Goal: Information Seeking & Learning: Find specific fact

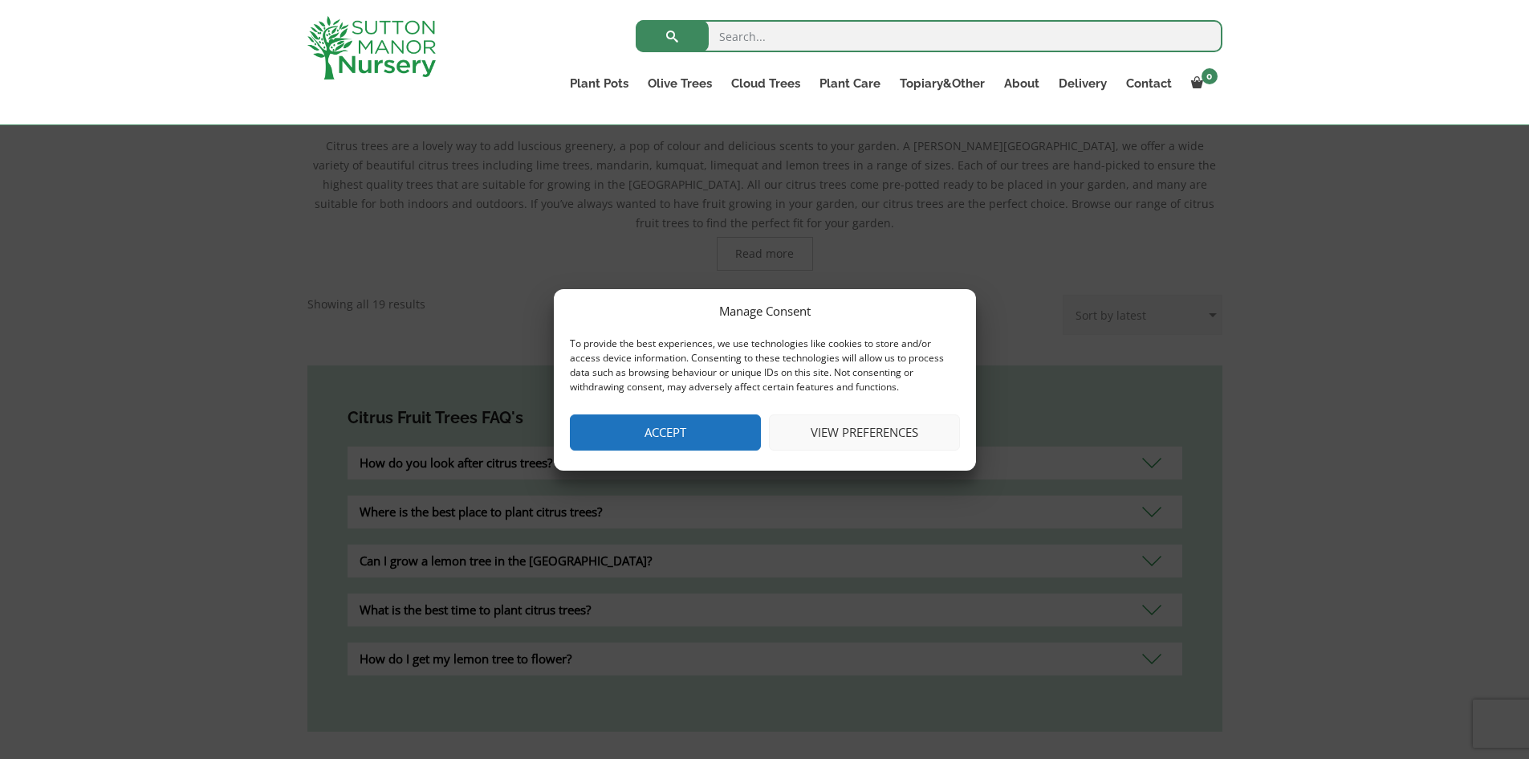
click at [710, 435] on button "Accept" at bounding box center [665, 432] width 191 height 36
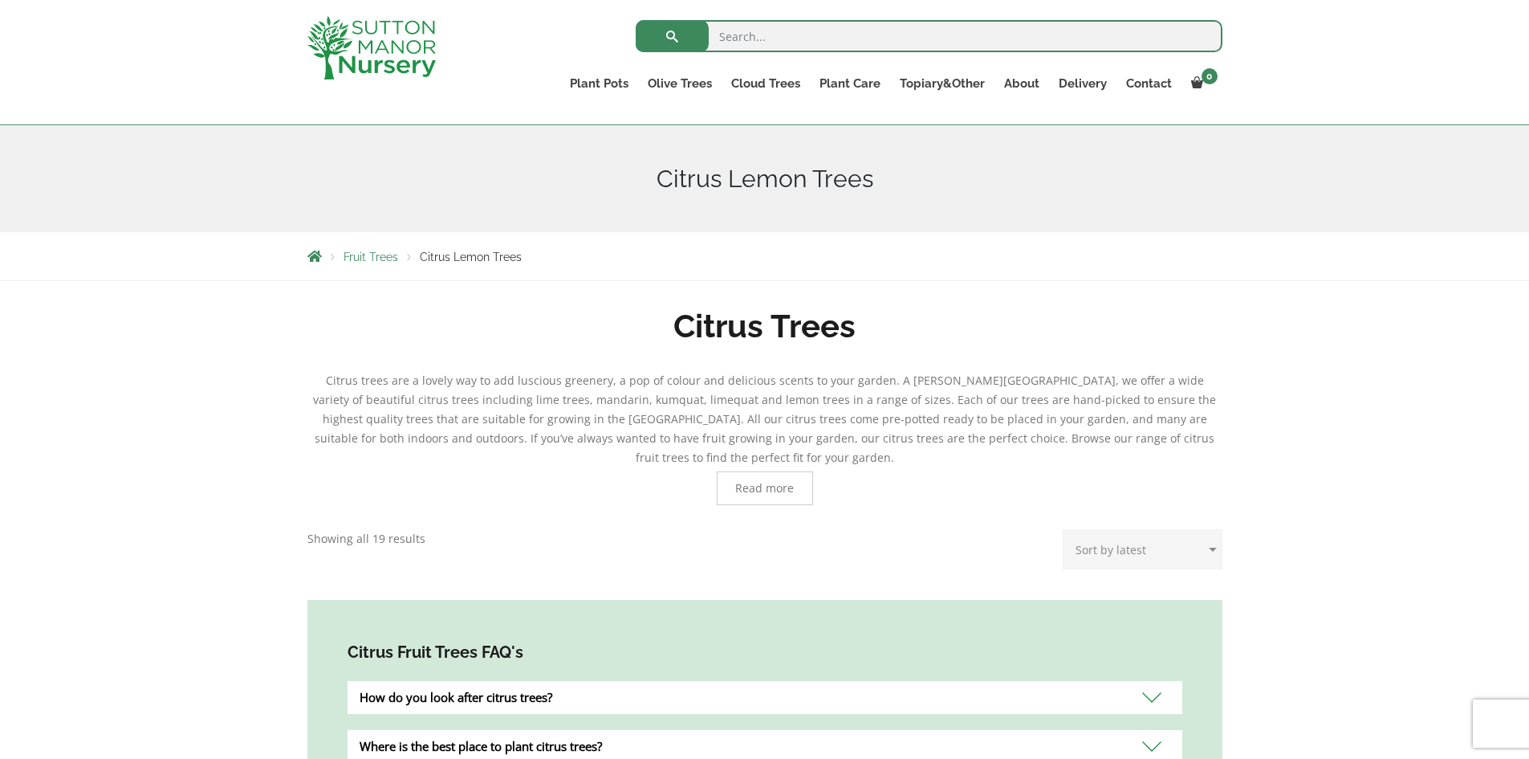
scroll to position [161, 0]
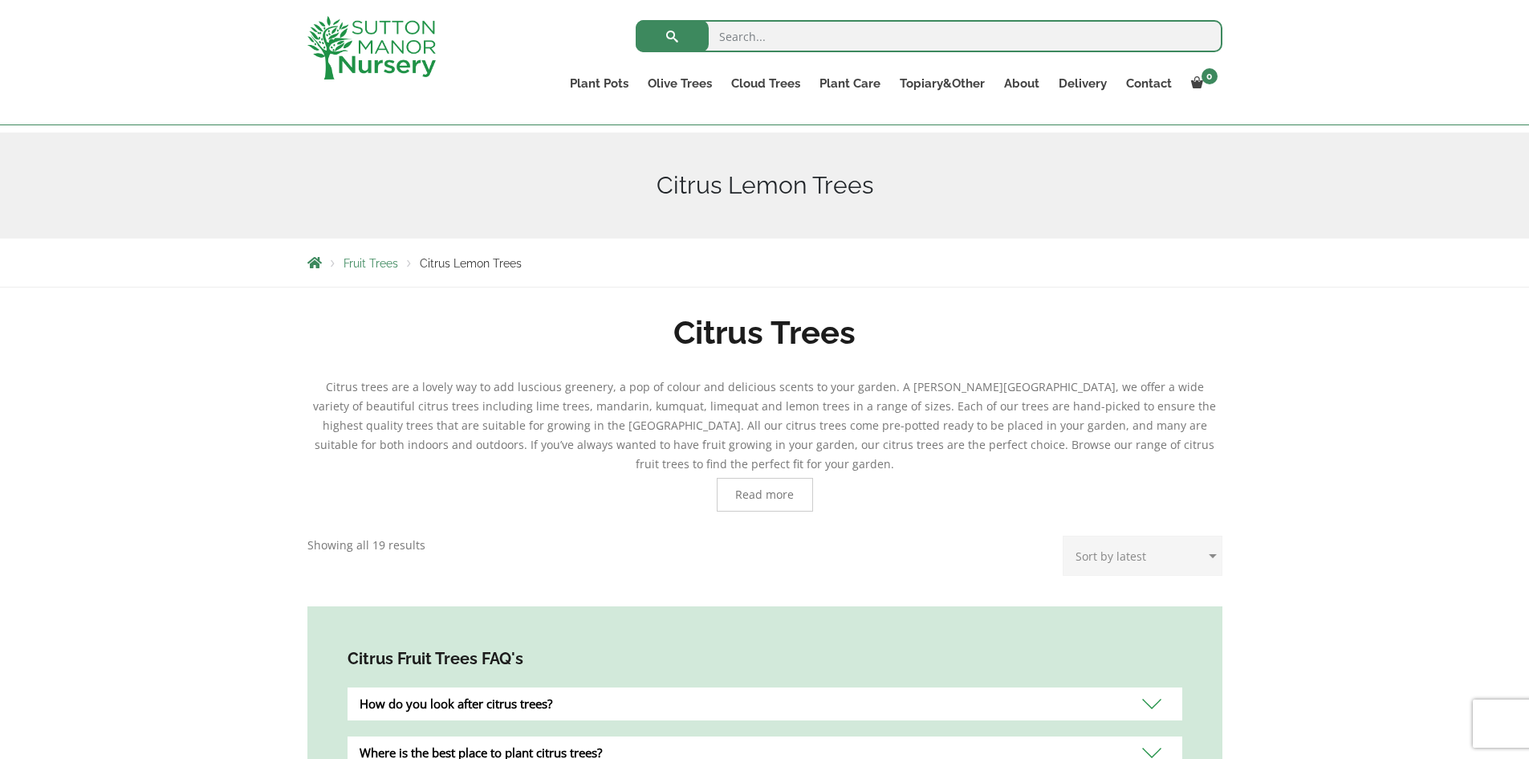
click at [768, 489] on span "Read more" at bounding box center [764, 494] width 59 height 11
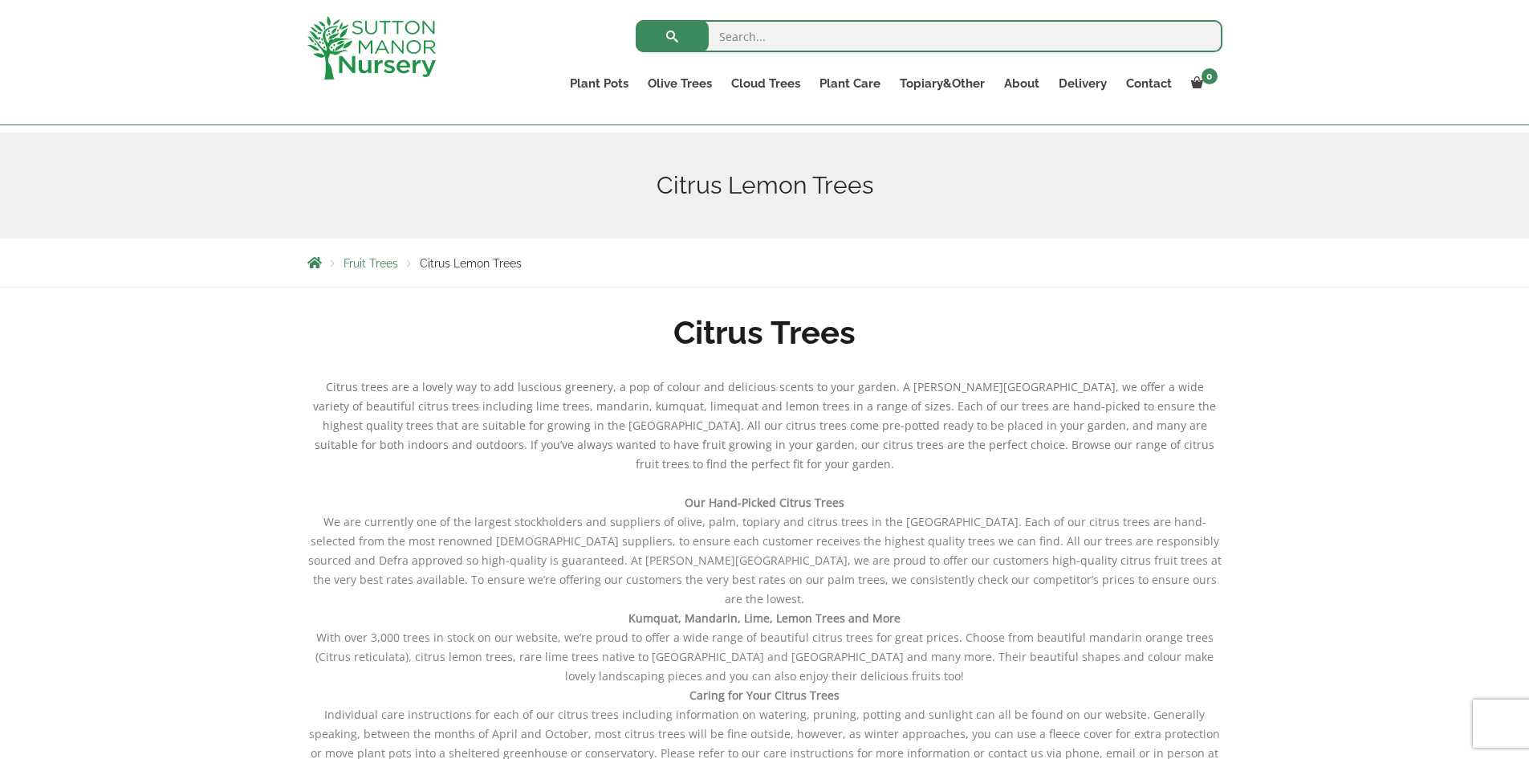
scroll to position [0, 0]
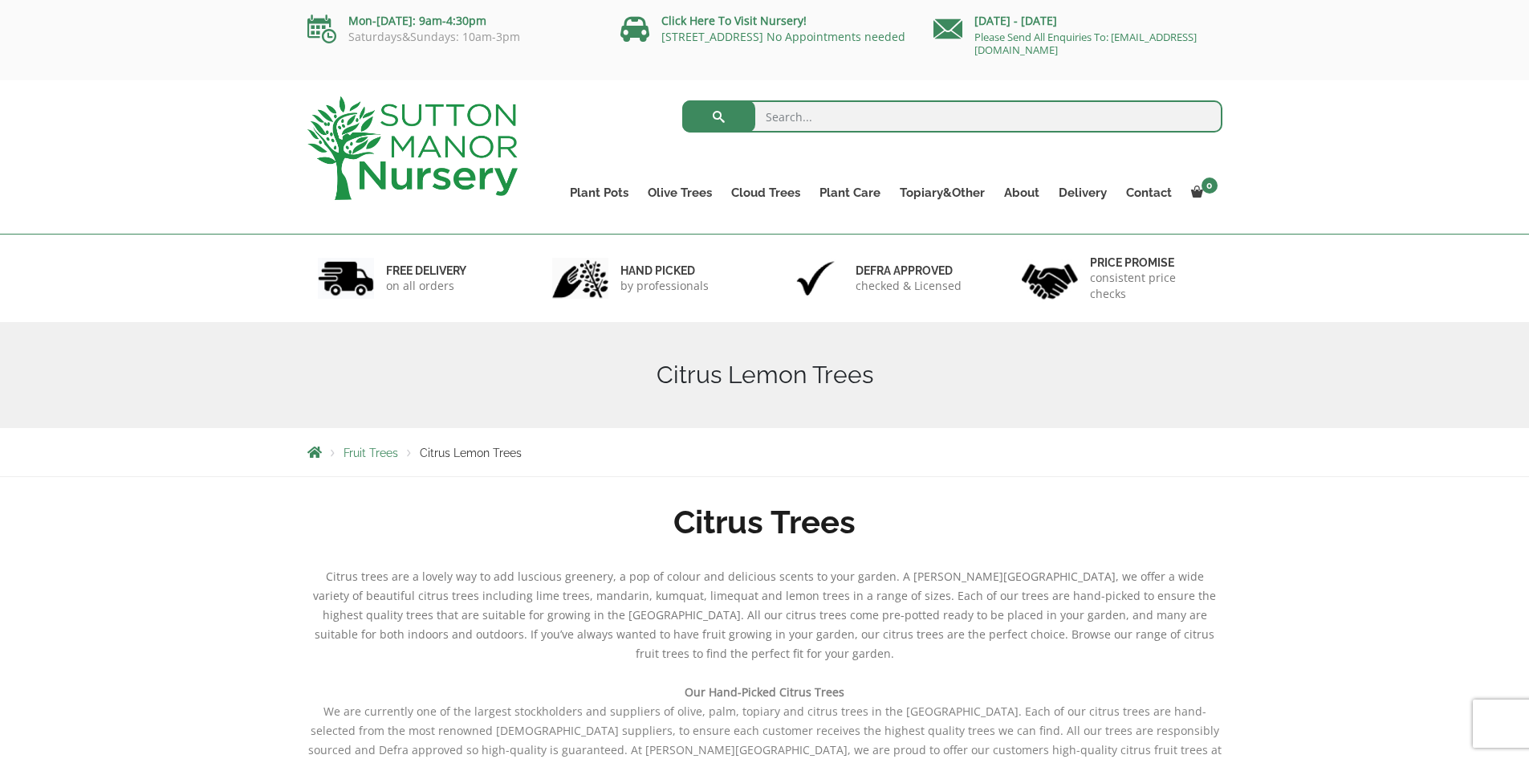
click at [810, 108] on input "search" at bounding box center [952, 116] width 540 height 32
type input "lemons"
click at [682, 100] on button "submit" at bounding box center [718, 116] width 73 height 32
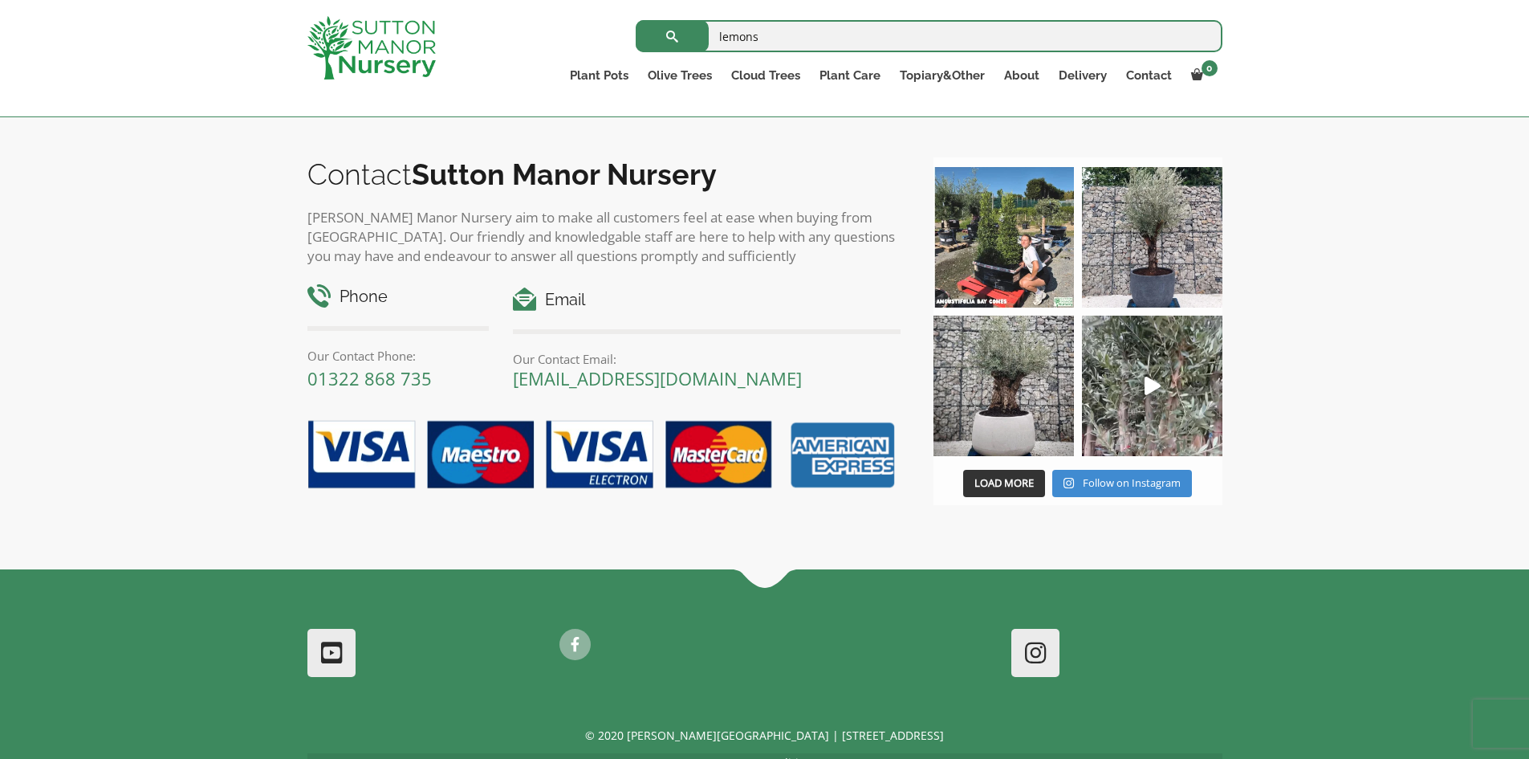
scroll to position [858, 0]
